Goal: Task Accomplishment & Management: Manage account settings

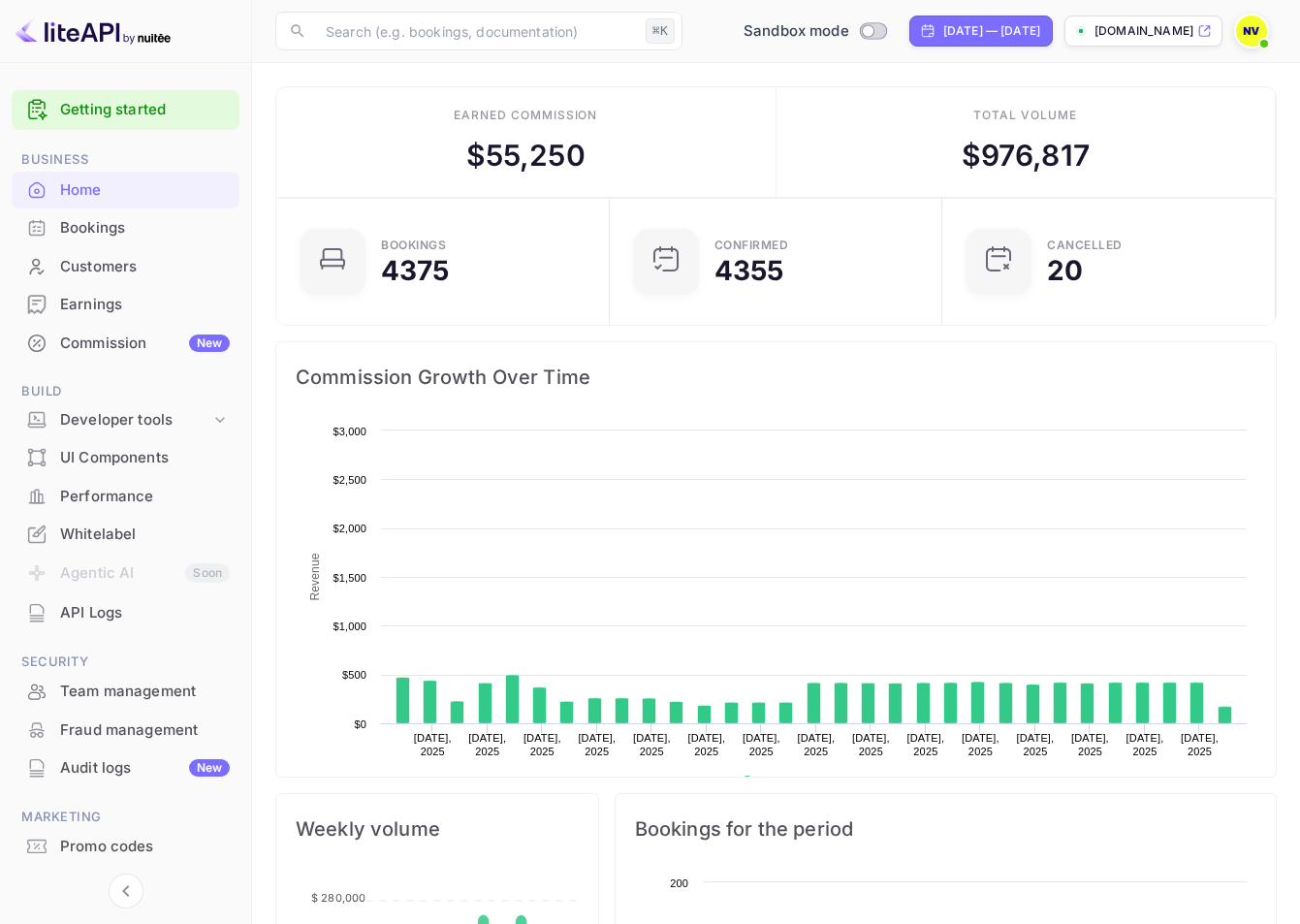
scroll to position [301, 307]
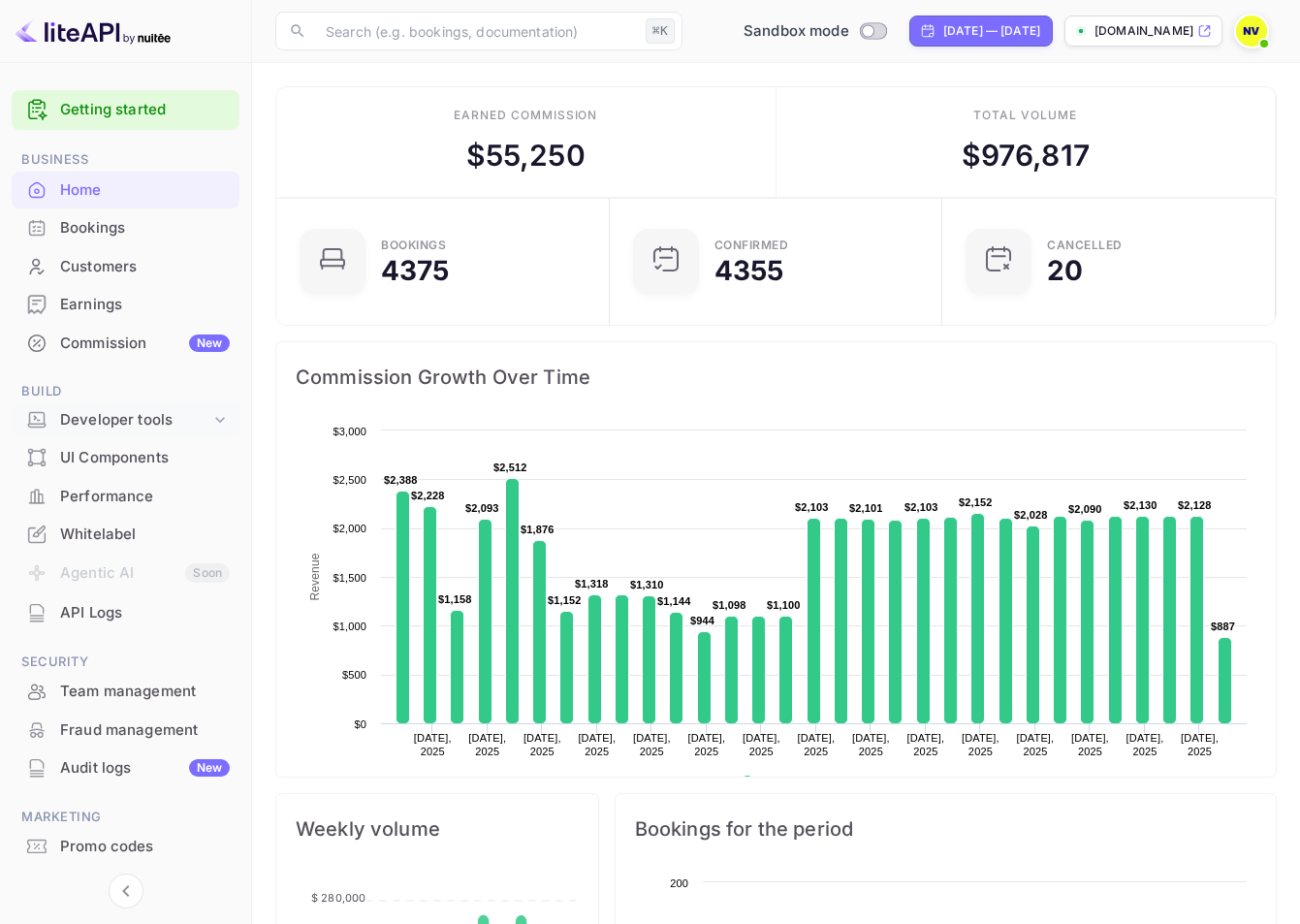
click at [99, 429] on div "Developer tools" at bounding box center [135, 421] width 150 height 23
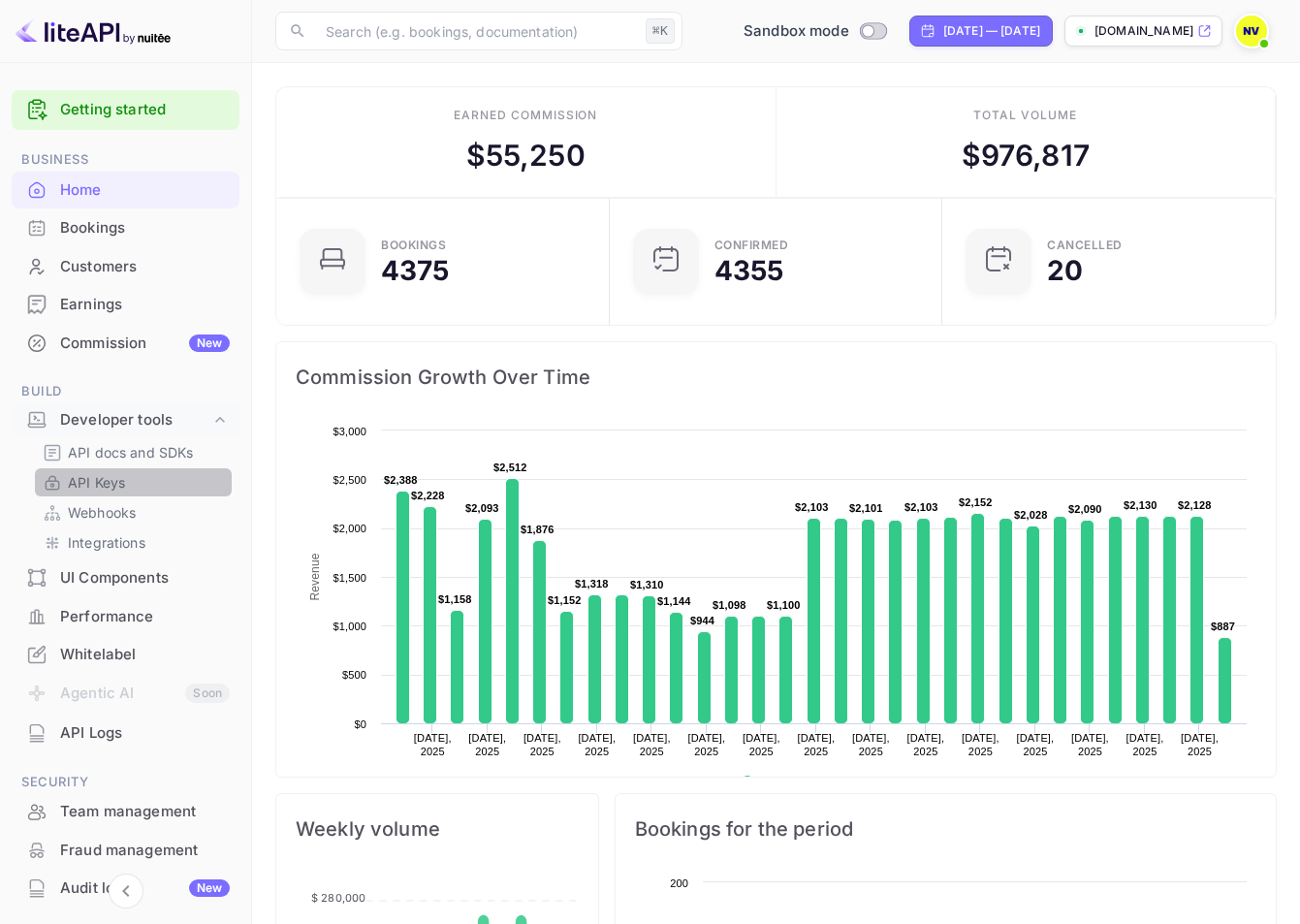
click at [138, 472] on link "API Keys" at bounding box center [133, 482] width 182 height 21
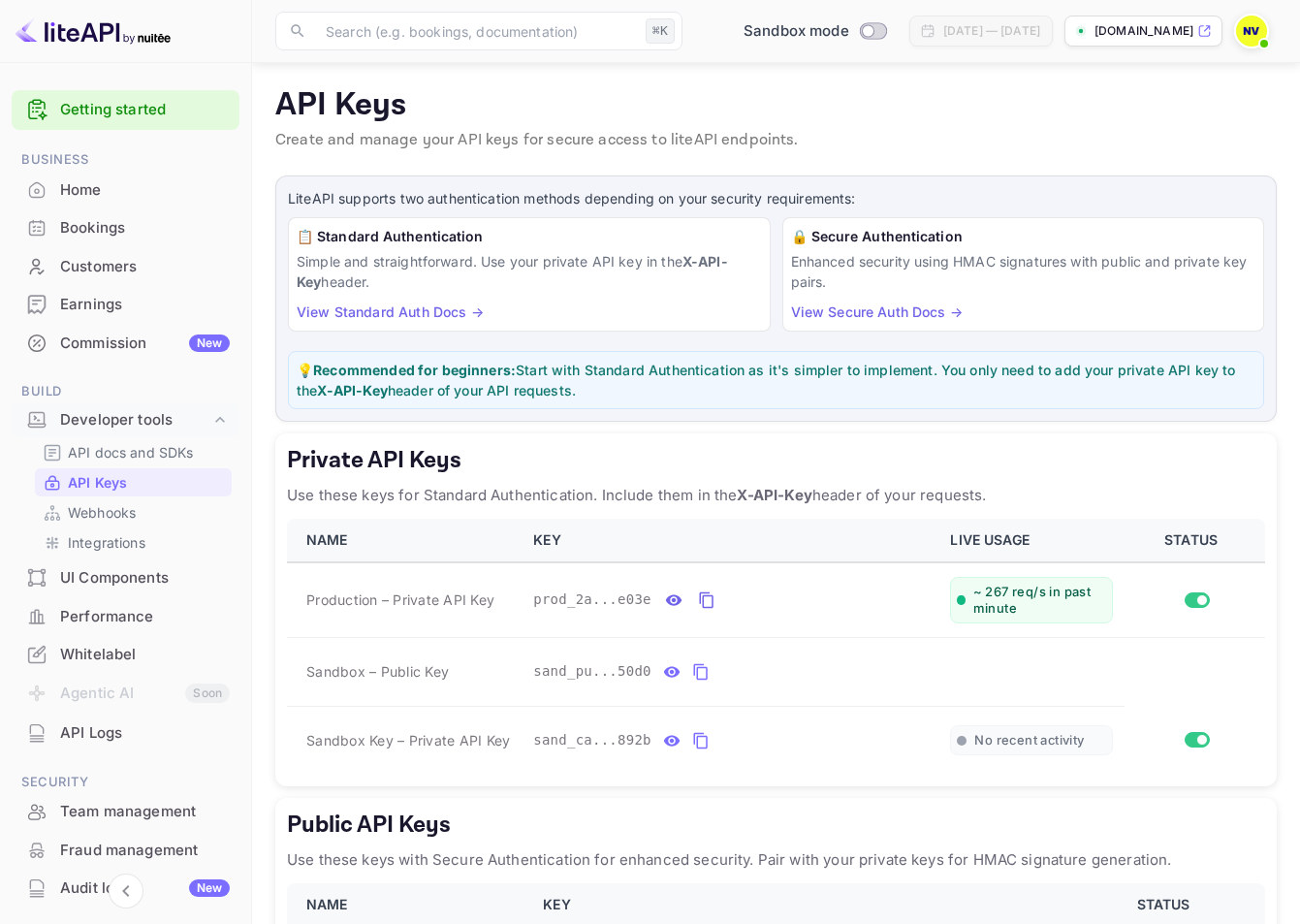
scroll to position [132, 0]
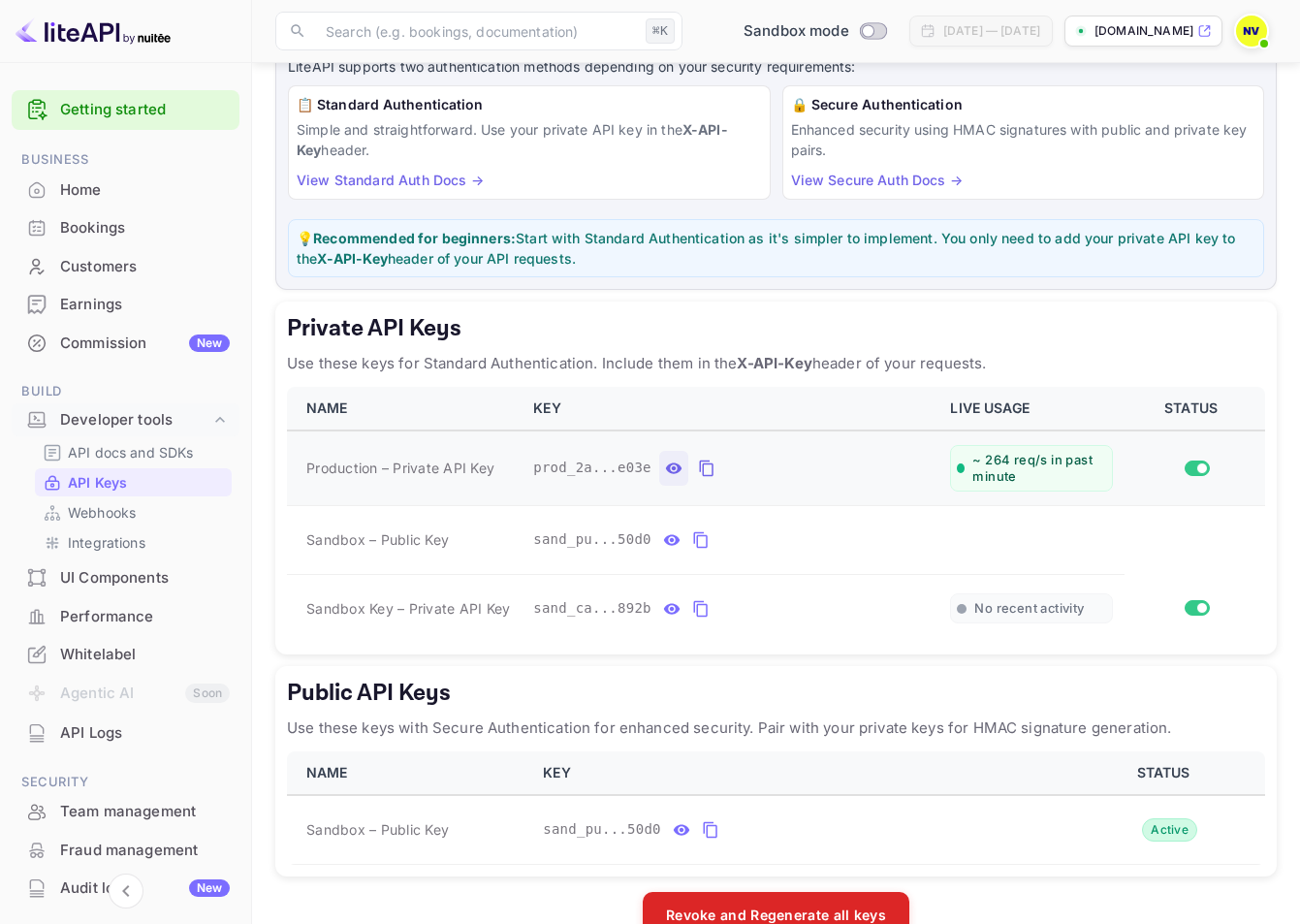
click at [673, 460] on icon "private api keys table" at bounding box center [674, 469] width 18 height 24
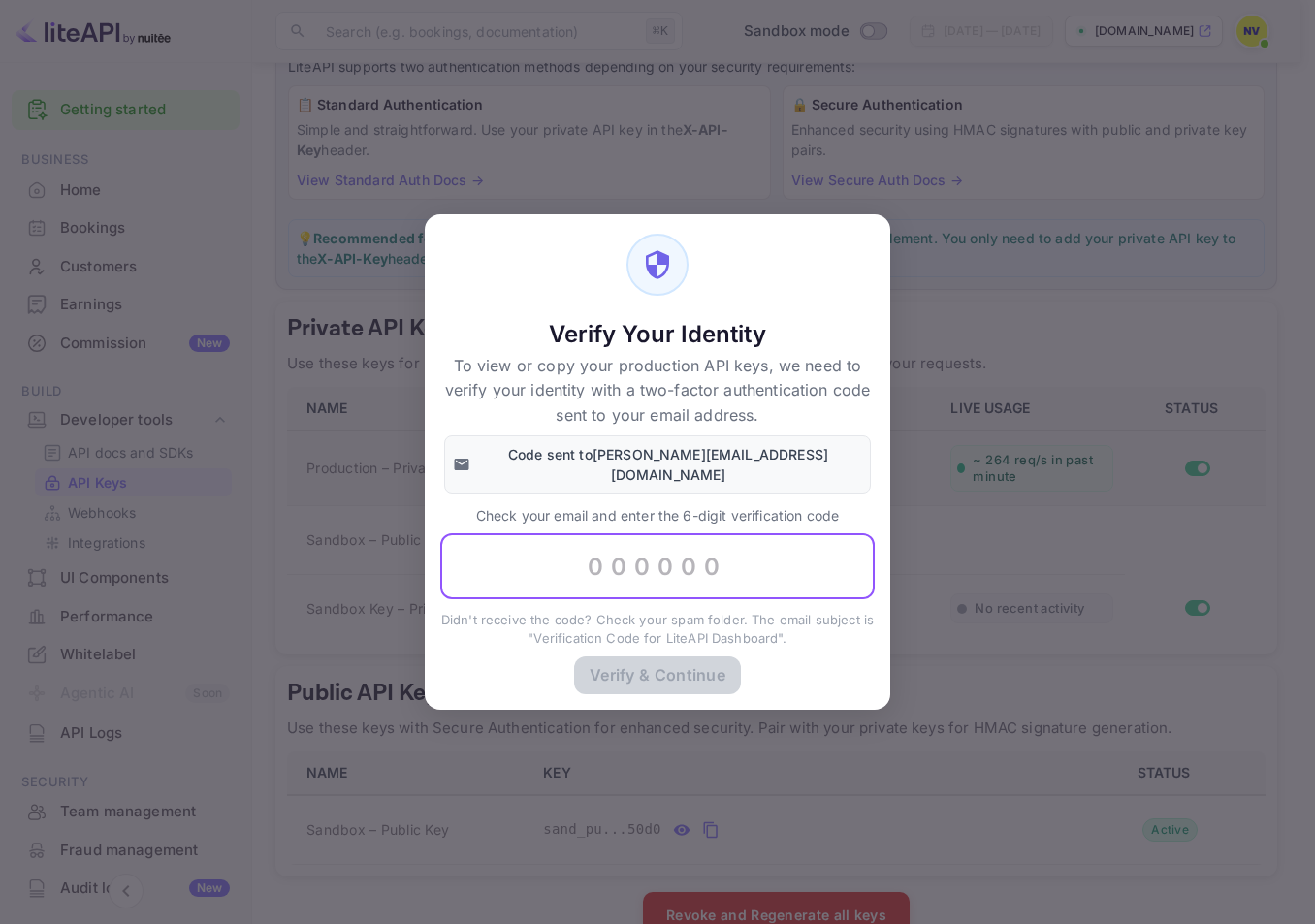
click at [696, 551] on input "text" at bounding box center [658, 566] width 434 height 66
paste input "461583"
type input "461583"
click at [679, 679] on button "Verify & Continue" at bounding box center [658, 674] width 167 height 38
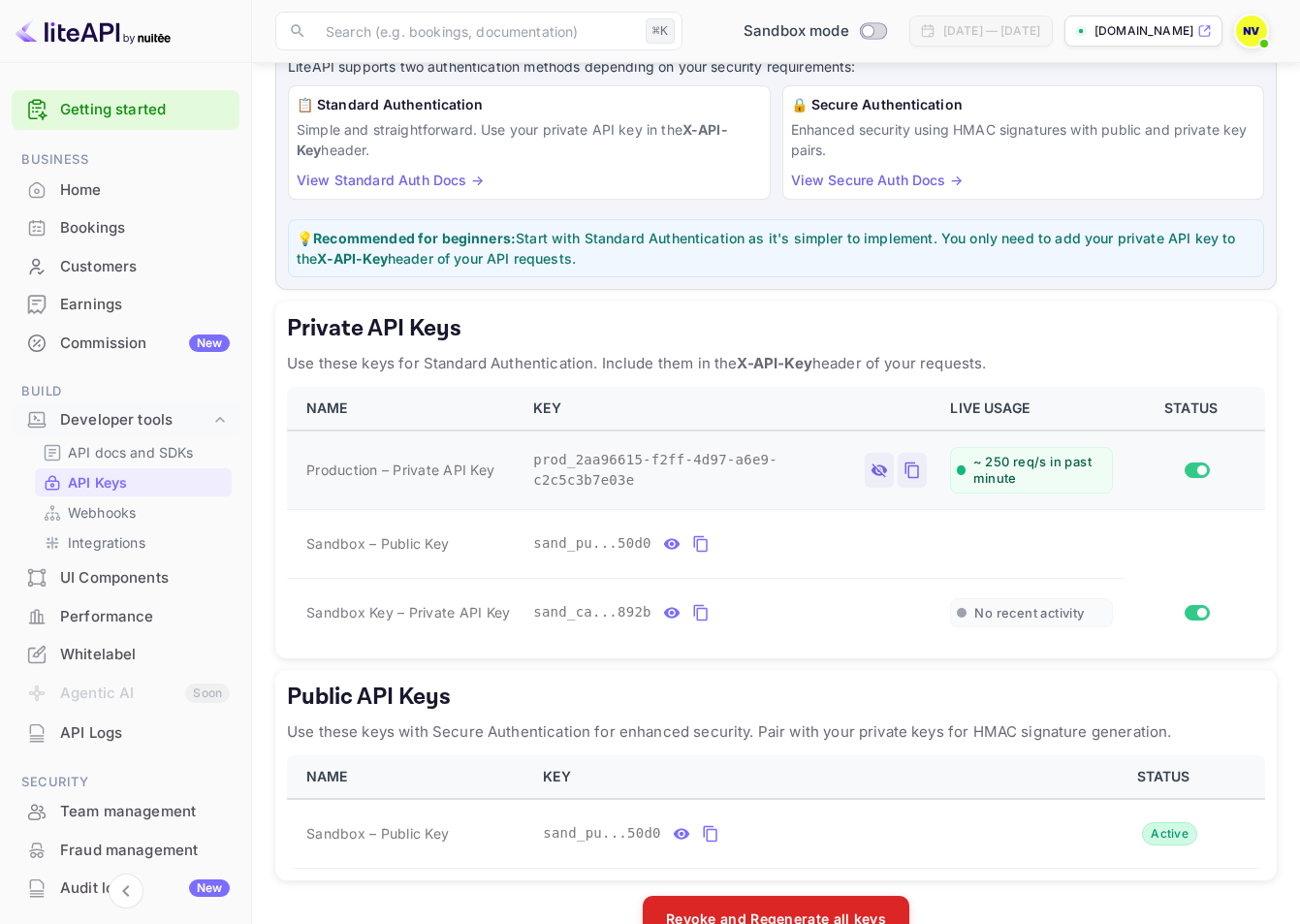
click at [907, 473] on icon "private api keys table" at bounding box center [912, 471] width 14 height 17
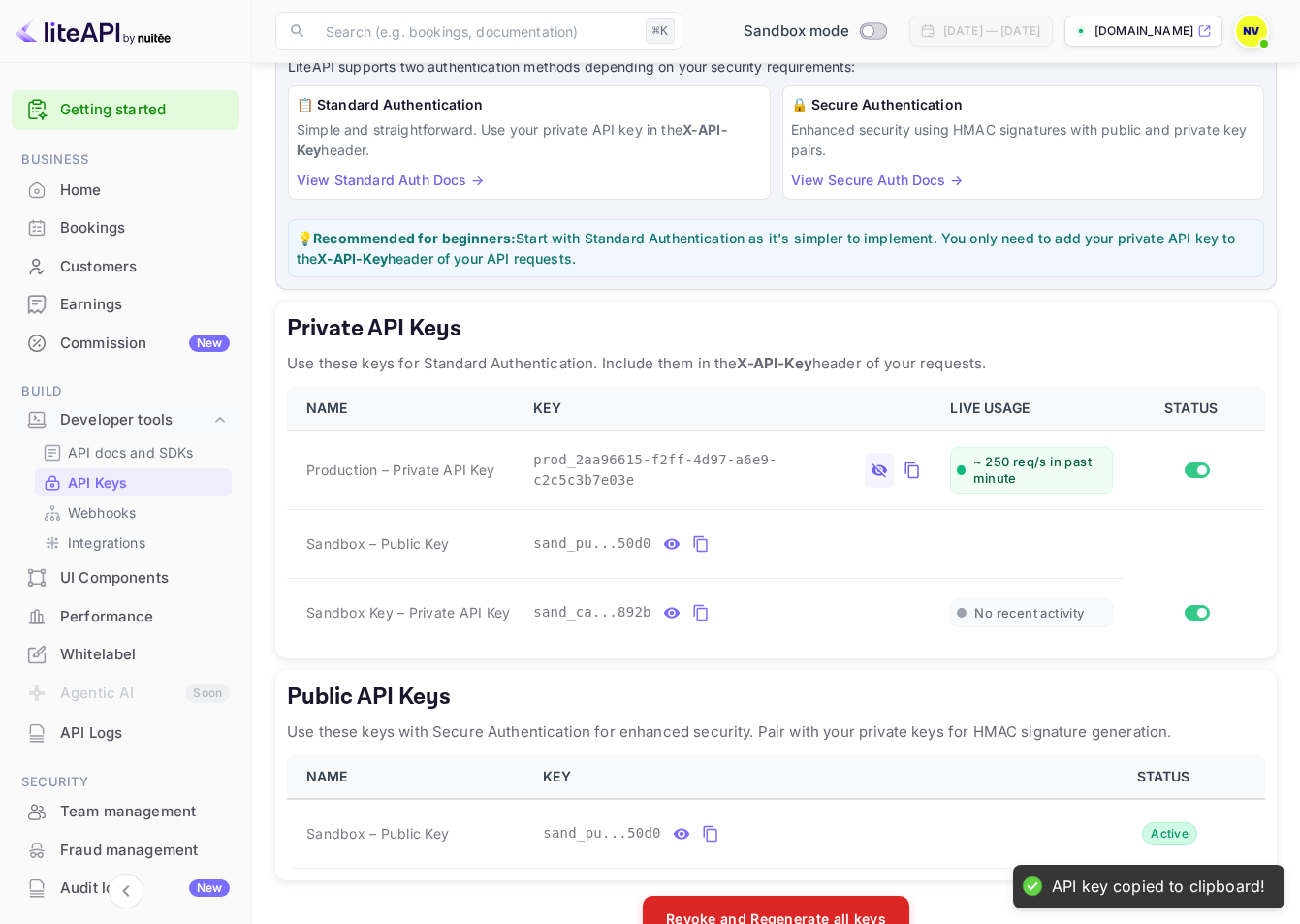
click at [889, 331] on h5 "Private API Keys" at bounding box center [776, 328] width 978 height 31
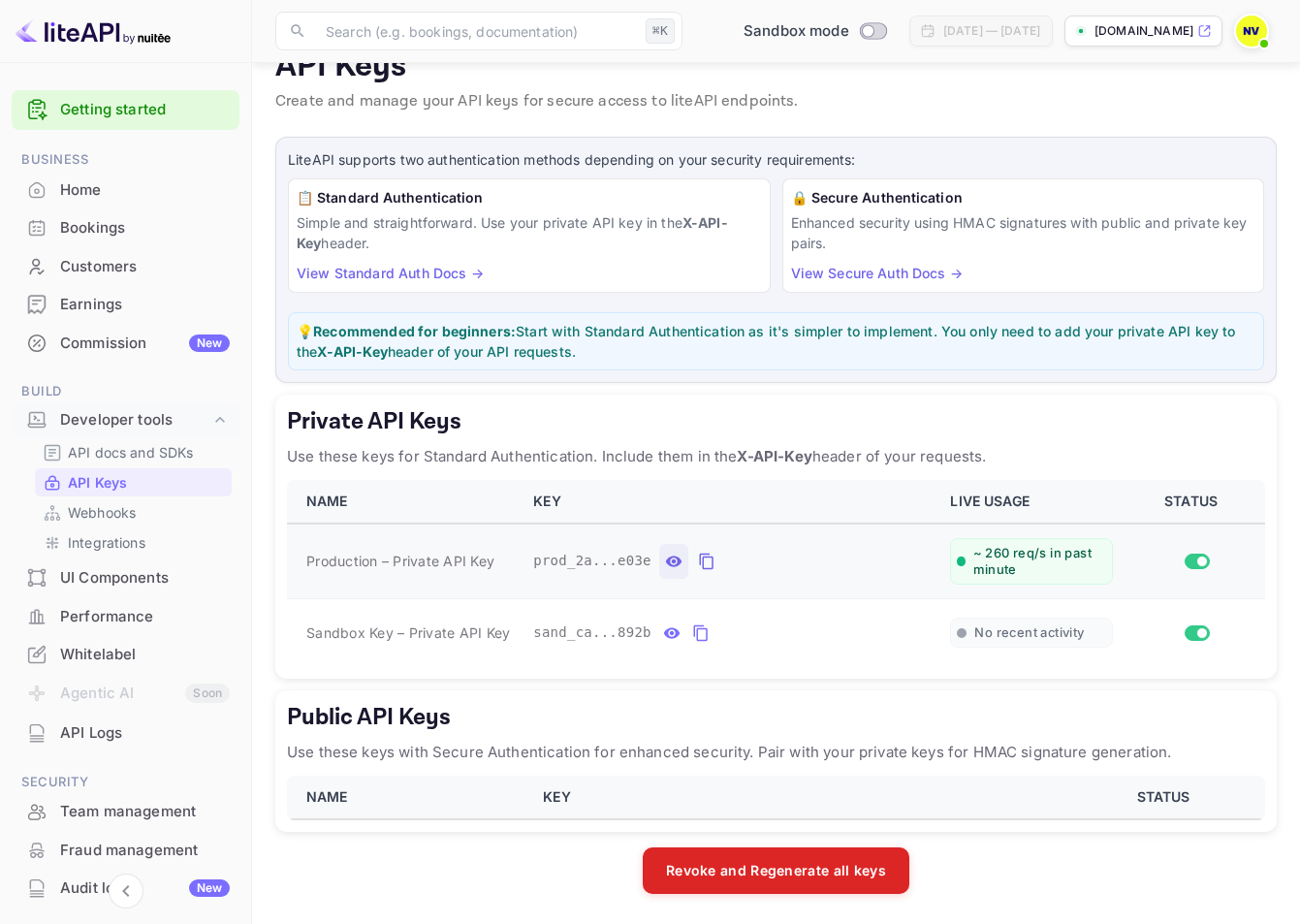
click at [678, 562] on icon "private api keys table" at bounding box center [674, 561] width 17 height 11
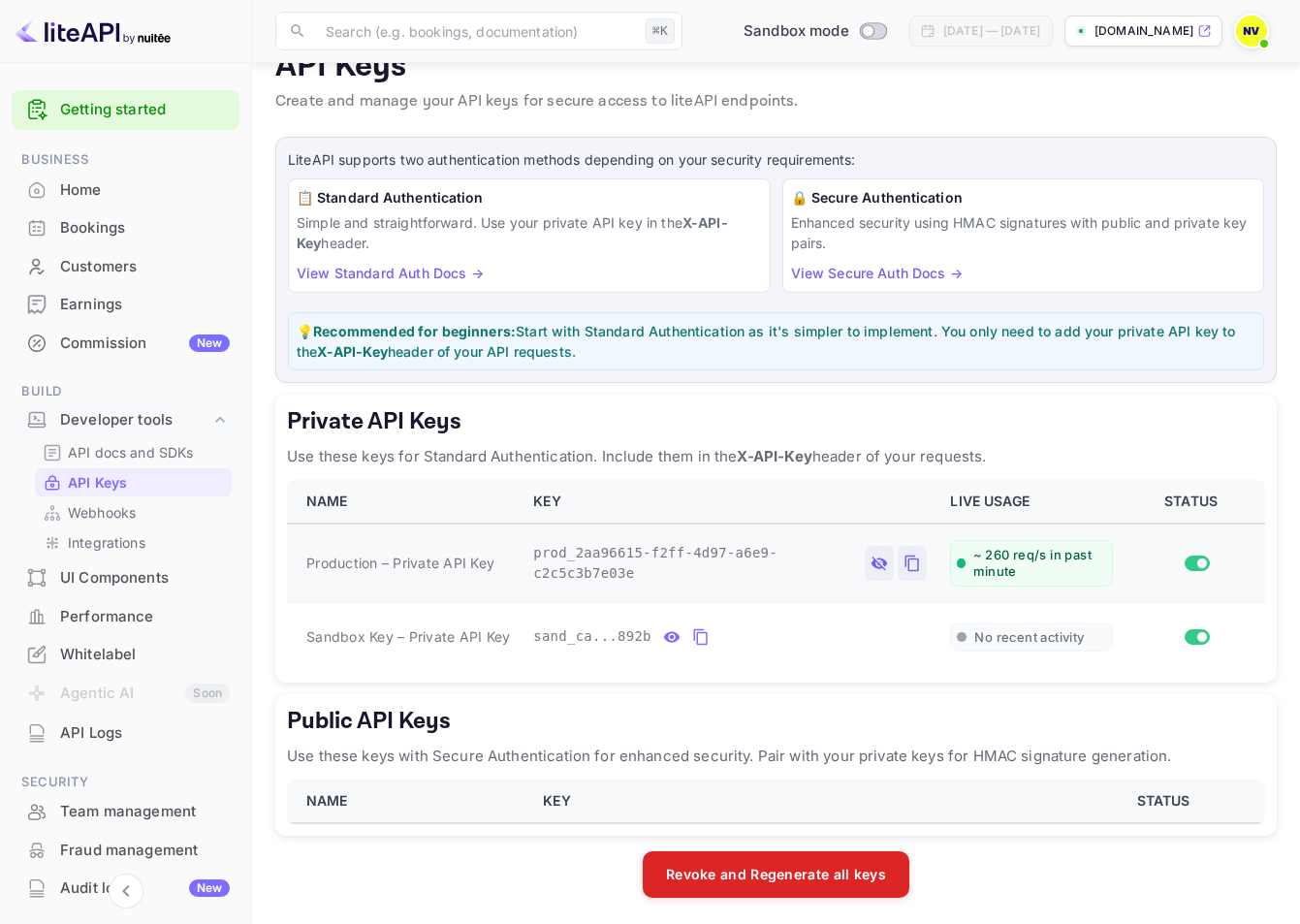
click at [916, 563] on icon "private api keys table" at bounding box center [912, 564] width 18 height 24
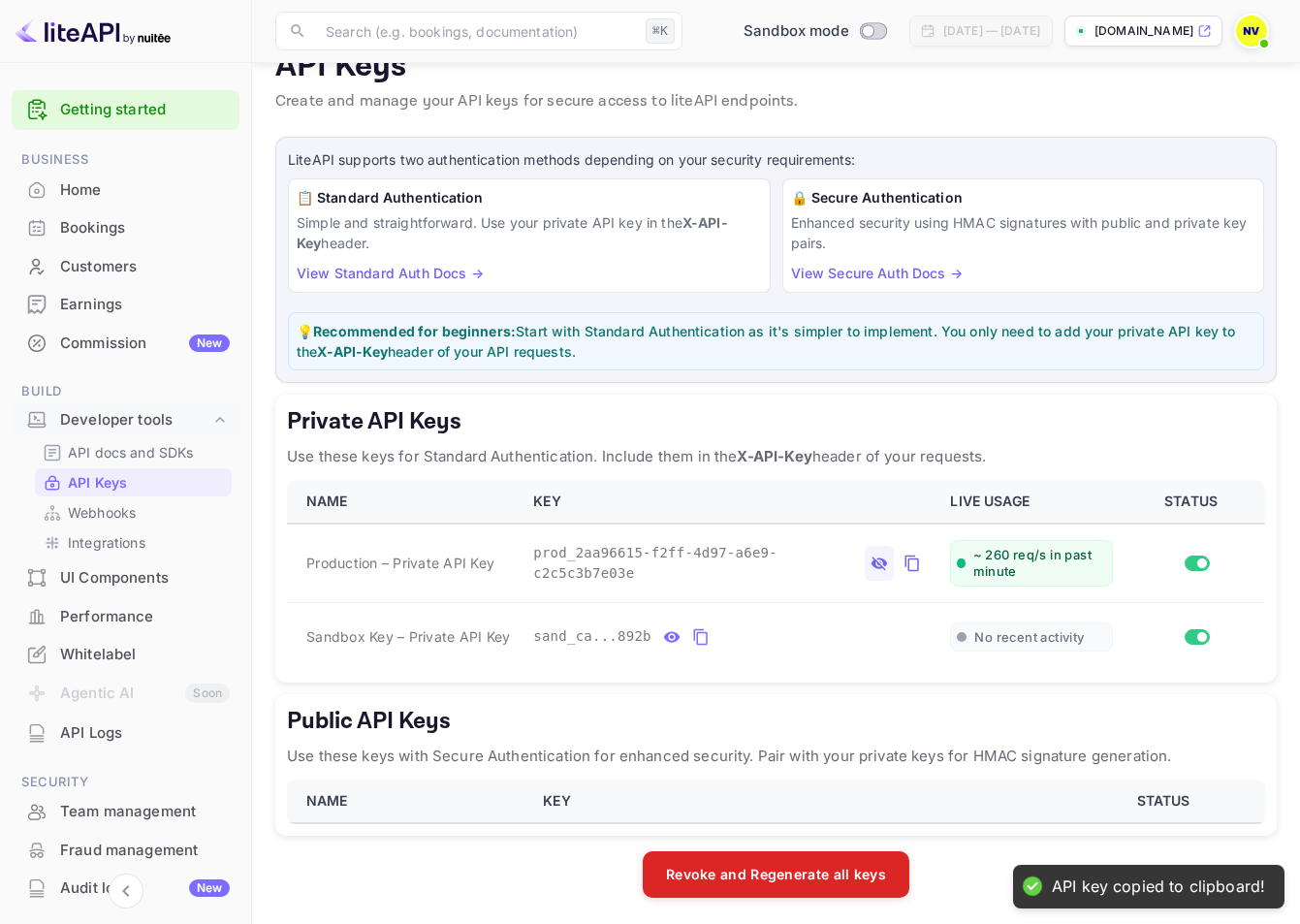
click at [878, 434] on h5 "Private API Keys" at bounding box center [776, 422] width 978 height 31
